Goal: Task Accomplishment & Management: Use online tool/utility

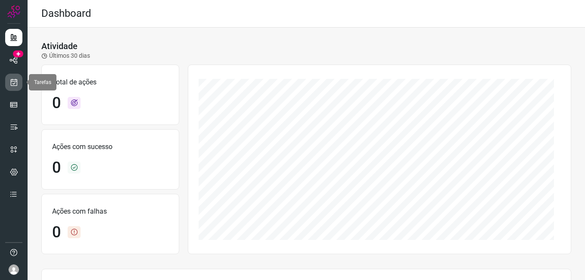
click at [13, 82] on icon at bounding box center [13, 82] width 9 height 9
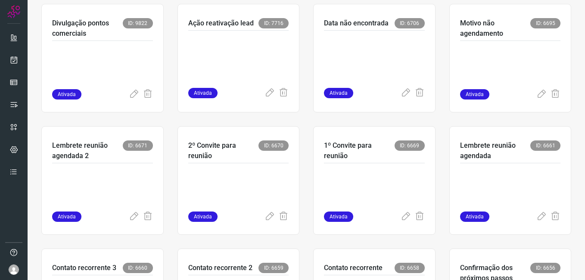
scroll to position [216, 0]
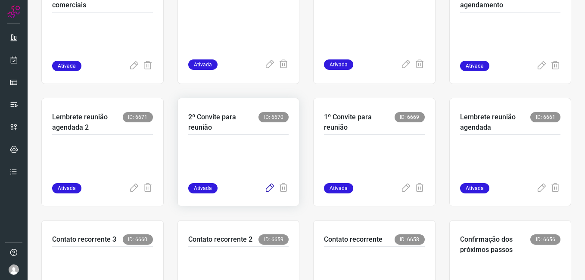
click at [268, 184] on icon at bounding box center [270, 188] width 10 height 10
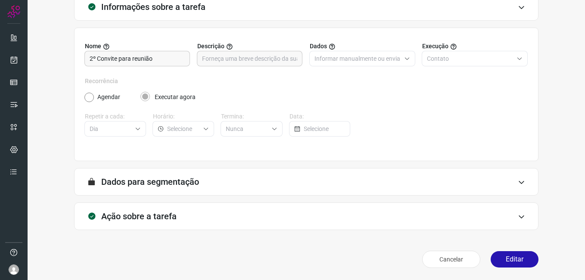
scroll to position [56, 0]
click at [496, 258] on button "Editar" at bounding box center [515, 259] width 48 height 16
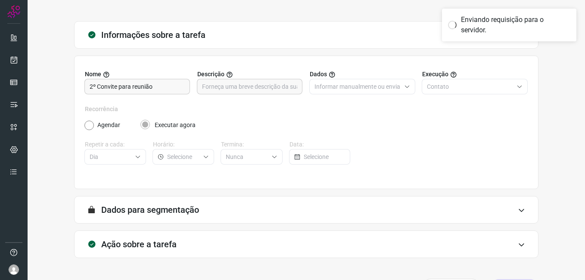
scroll to position [0, 0]
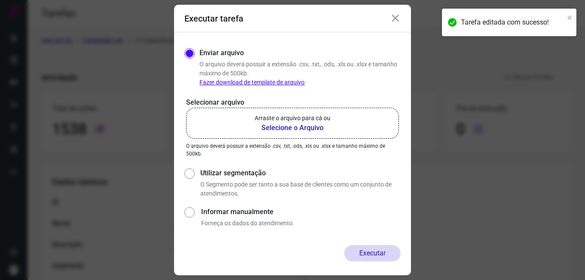
click at [303, 131] on b "Selecione o Arquivo" at bounding box center [293, 128] width 76 height 10
click at [0, 0] on input "Arraste o arquivo para cá ou Selecione o Arquivo" at bounding box center [0, 0] width 0 height 0
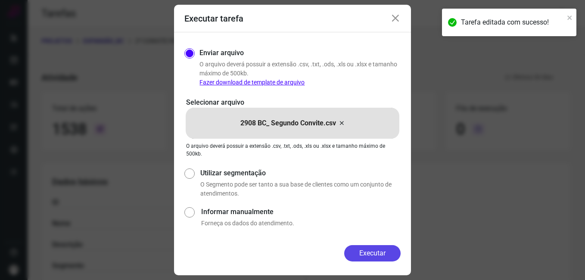
click at [366, 255] on button "Executar" at bounding box center [372, 253] width 56 height 16
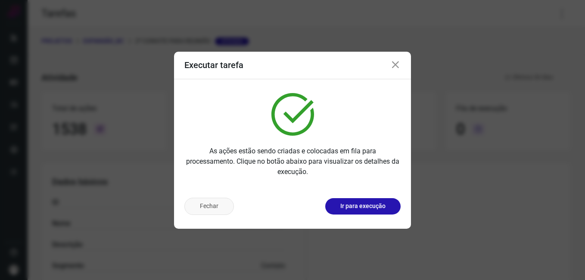
click at [204, 203] on button "Fechar" at bounding box center [210, 206] width 50 height 17
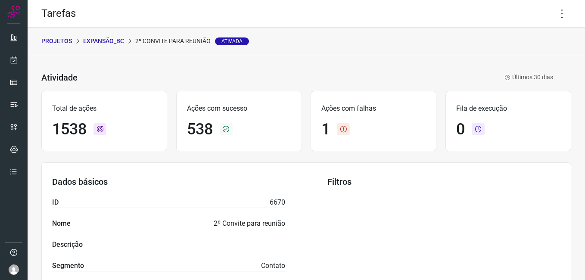
click at [96, 42] on p "Expansão_BC" at bounding box center [103, 41] width 41 height 9
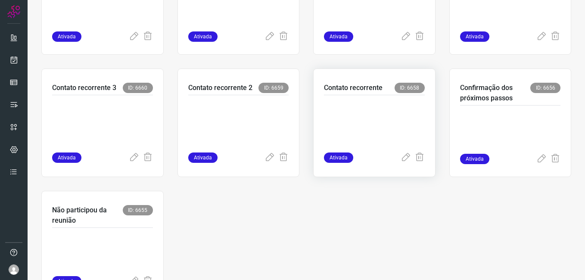
scroll to position [388, 0]
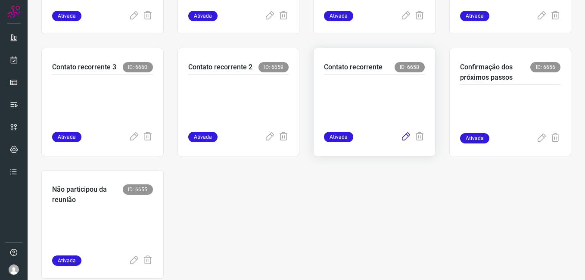
click at [401, 138] on icon at bounding box center [406, 137] width 10 height 10
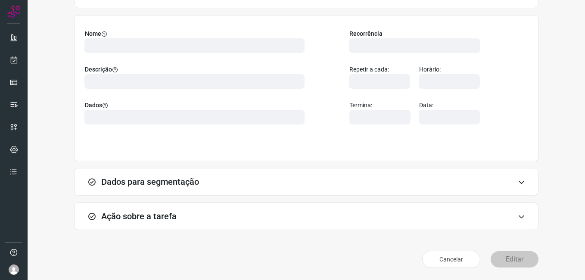
scroll to position [56, 0]
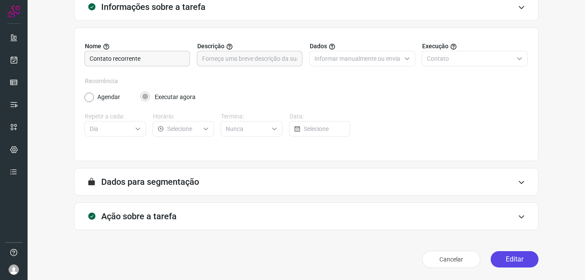
click at [501, 259] on button "Editar" at bounding box center [515, 259] width 48 height 16
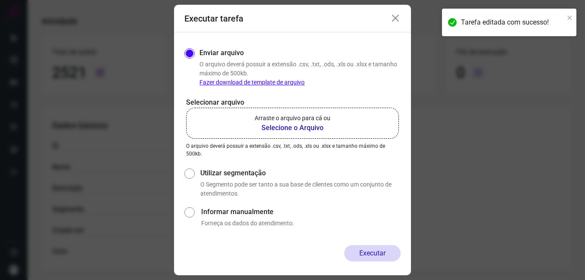
click at [283, 126] on b "Selecione o Arquivo" at bounding box center [293, 128] width 76 height 10
click at [0, 0] on input "Arraste o arquivo para cá ou Selecione o Arquivo" at bounding box center [0, 0] width 0 height 0
click at [398, 18] on icon at bounding box center [396, 18] width 10 height 10
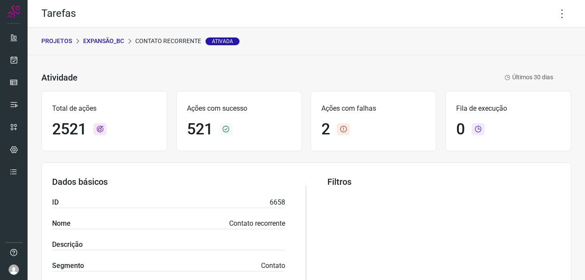
click at [554, 13] on body "Tarefas PROJETOS Expansão_BC Contato recorrente Ativada Atividade Contato recor…" at bounding box center [292, 140] width 585 height 280
click at [554, 15] on icon at bounding box center [563, 14] width 18 height 18
click at [505, 44] on li "Editar" at bounding box center [525, 40] width 78 height 14
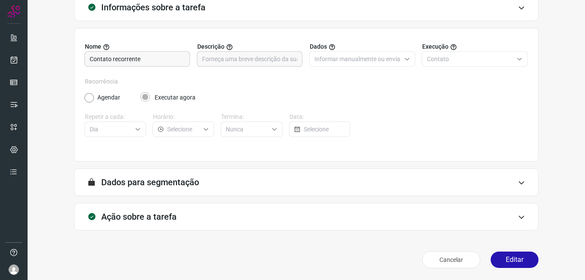
scroll to position [56, 0]
click at [510, 259] on button "Editar" at bounding box center [515, 259] width 48 height 16
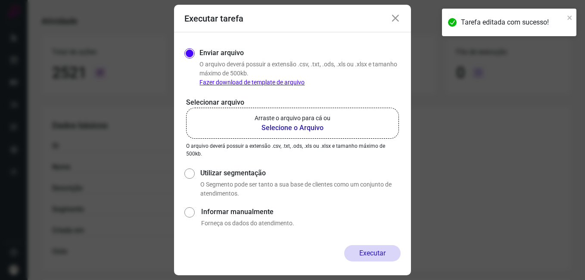
click at [270, 129] on b "Selecione o Arquivo" at bounding box center [293, 128] width 76 height 10
click at [0, 0] on input "Arraste o arquivo para cá ou Selecione o Arquivo" at bounding box center [0, 0] width 0 height 0
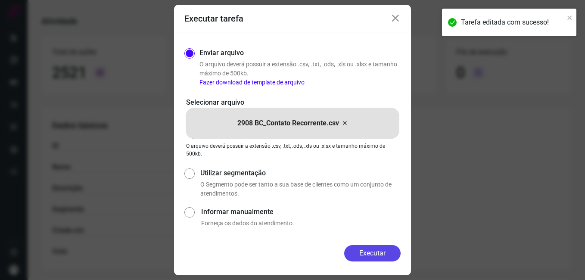
click at [347, 256] on button "Executar" at bounding box center [372, 253] width 56 height 16
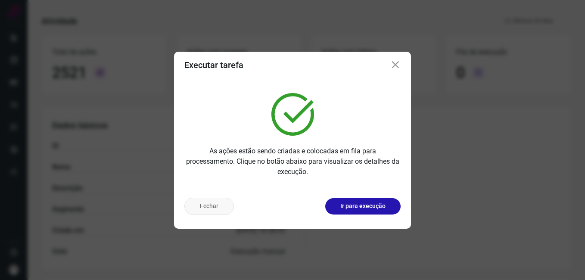
click at [203, 207] on button "Fechar" at bounding box center [210, 206] width 50 height 17
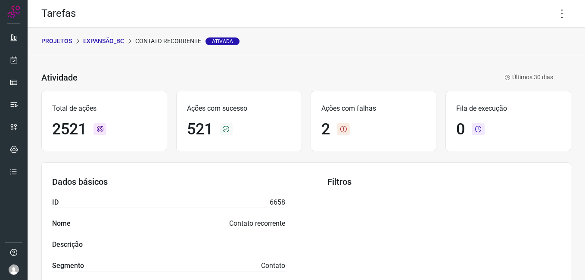
click at [111, 39] on p "Expansão_BC" at bounding box center [103, 41] width 41 height 9
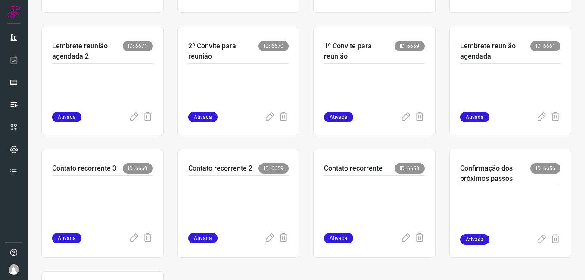
scroll to position [302, 0]
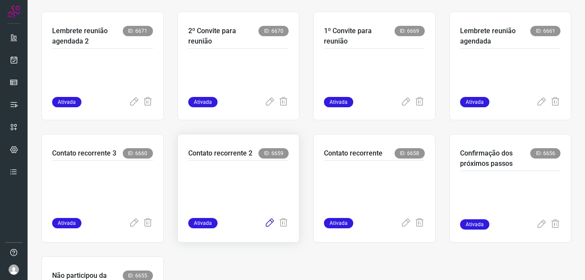
click at [266, 220] on icon at bounding box center [270, 223] width 10 height 10
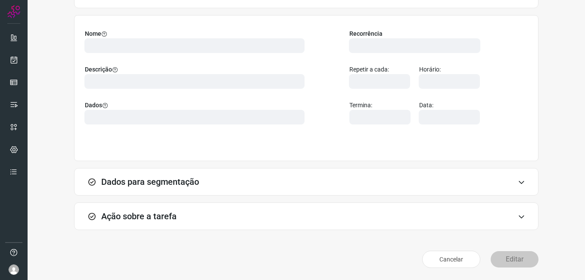
scroll to position [56, 0]
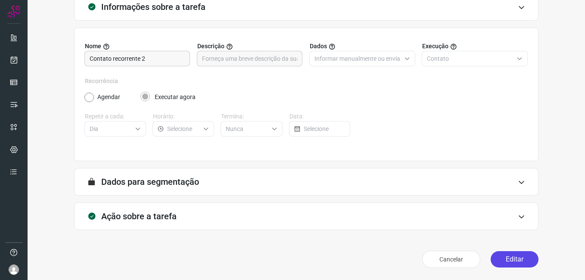
click at [519, 262] on button "Editar" at bounding box center [515, 259] width 48 height 16
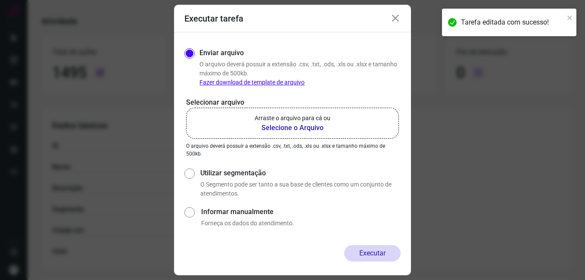
click at [281, 128] on b "Selecione o Arquivo" at bounding box center [293, 128] width 76 height 10
click at [0, 0] on input "Arraste o arquivo para cá ou Selecione o Arquivo" at bounding box center [0, 0] width 0 height 0
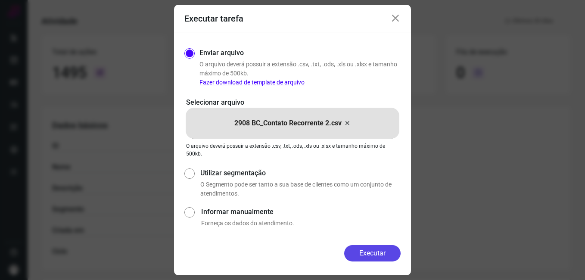
click at [350, 255] on button "Executar" at bounding box center [372, 253] width 56 height 16
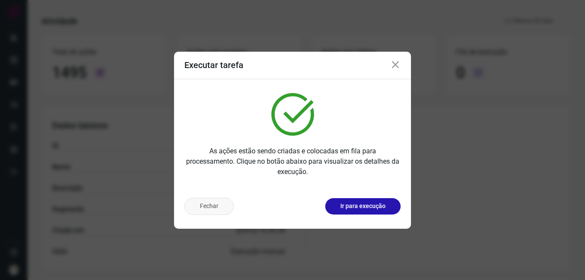
click at [211, 206] on button "Fechar" at bounding box center [210, 206] width 50 height 17
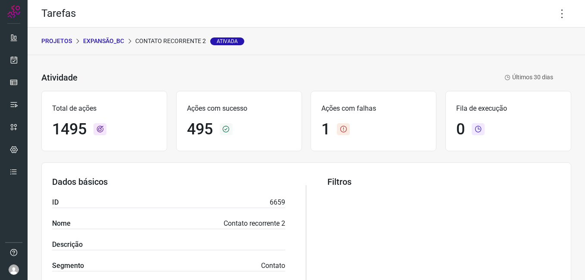
click at [111, 40] on p "Expansão_BC" at bounding box center [103, 41] width 41 height 9
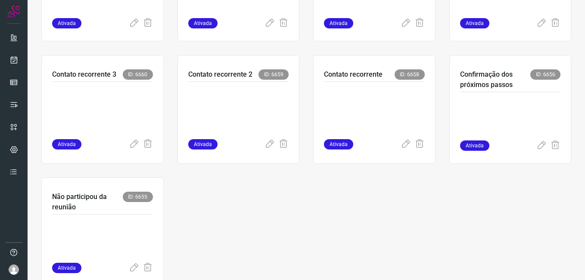
scroll to position [388, 0]
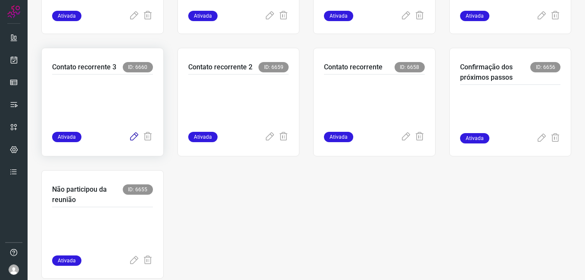
click at [132, 137] on icon at bounding box center [134, 137] width 10 height 10
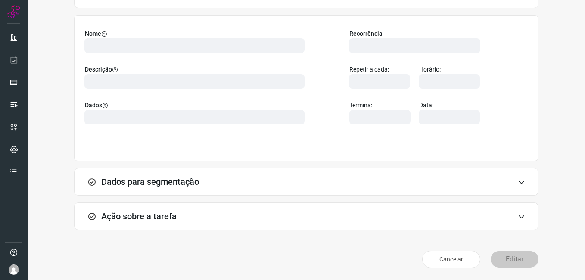
scroll to position [56, 0]
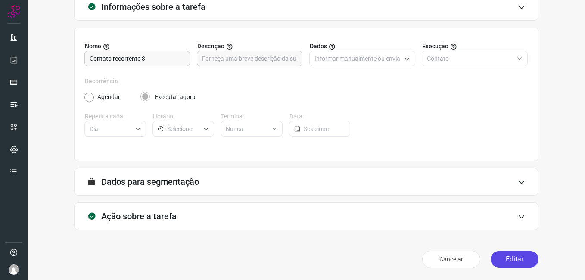
click at [497, 258] on button "Editar" at bounding box center [515, 259] width 48 height 16
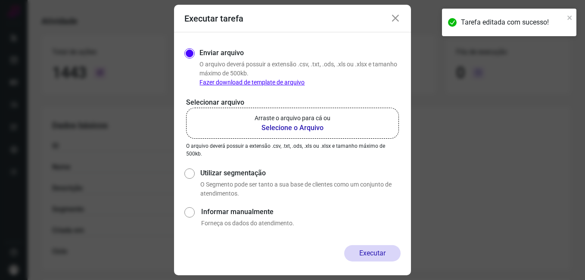
click at [305, 128] on b "Selecione o Arquivo" at bounding box center [293, 128] width 76 height 10
click at [0, 0] on input "Arraste o arquivo para cá ou Selecione o Arquivo" at bounding box center [0, 0] width 0 height 0
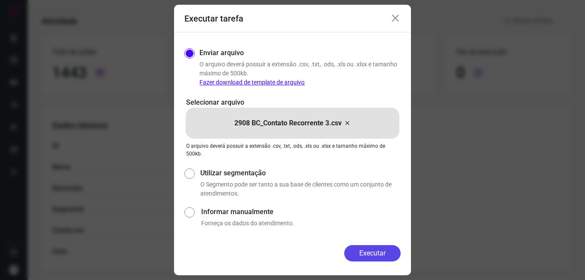
click at [352, 252] on button "Executar" at bounding box center [372, 253] width 56 height 16
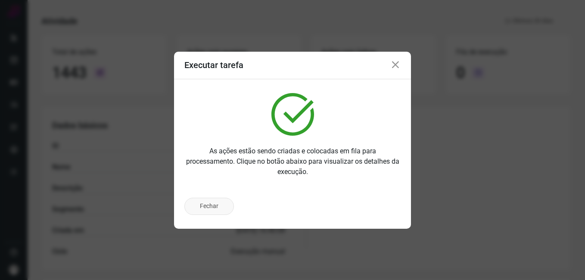
click at [209, 210] on button "Fechar" at bounding box center [210, 206] width 50 height 17
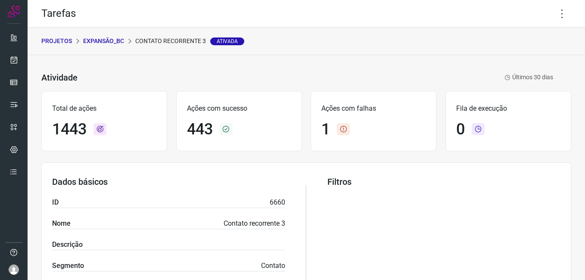
click at [110, 40] on p "Expansão_BC" at bounding box center [103, 41] width 41 height 9
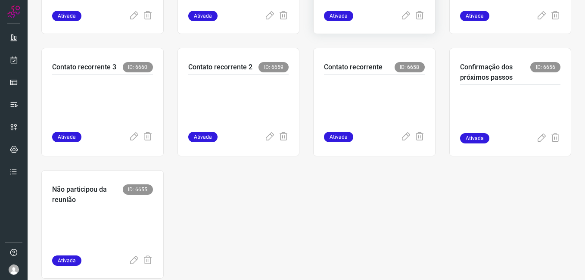
scroll to position [408, 0]
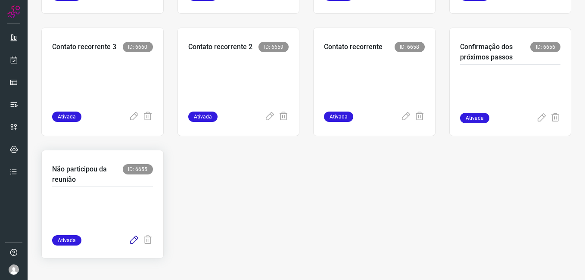
click at [133, 242] on icon at bounding box center [134, 240] width 10 height 10
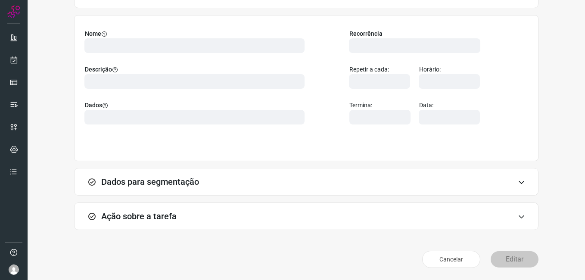
scroll to position [56, 0]
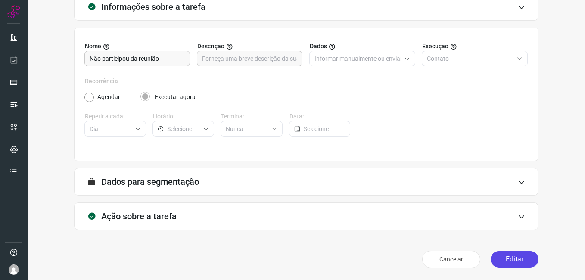
click at [501, 263] on button "Editar" at bounding box center [515, 259] width 48 height 16
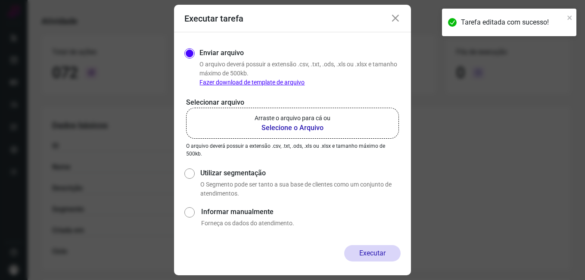
click at [271, 127] on b "Selecione o Arquivo" at bounding box center [293, 128] width 76 height 10
click at [0, 0] on input "Arraste o arquivo para cá ou Selecione o Arquivo" at bounding box center [0, 0] width 0 height 0
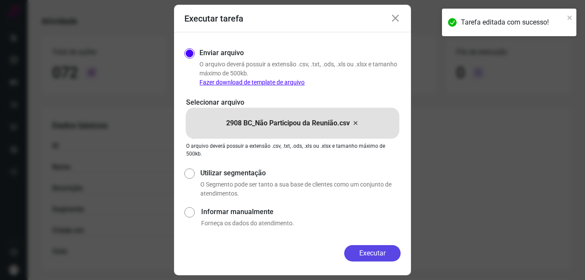
click at [347, 252] on button "Executar" at bounding box center [372, 253] width 56 height 16
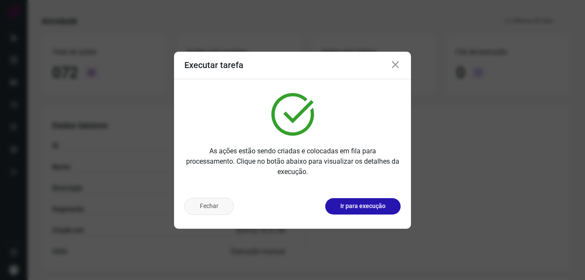
click at [207, 212] on button "Fechar" at bounding box center [210, 206] width 50 height 17
